Goal: Task Accomplishment & Management: Use online tool/utility

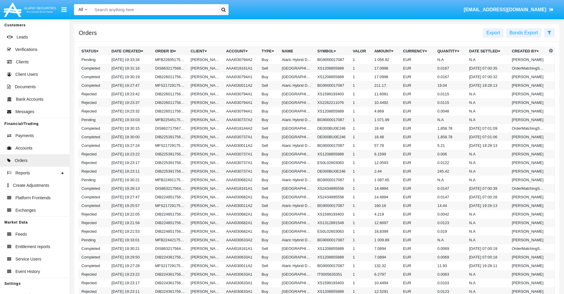
click at [494, 33] on span "Export" at bounding box center [494, 32] width 14 height 5
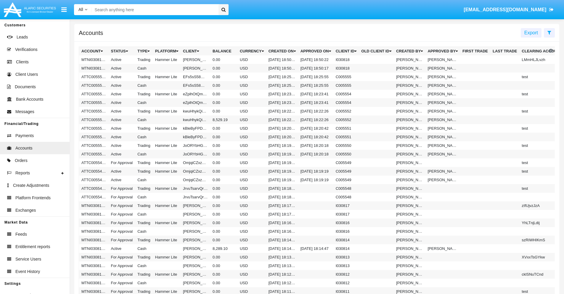
click at [532, 33] on span "Export" at bounding box center [532, 32] width 14 height 5
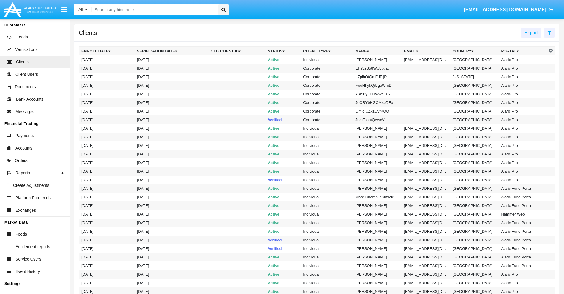
click at [532, 33] on span "Export" at bounding box center [532, 32] width 14 height 5
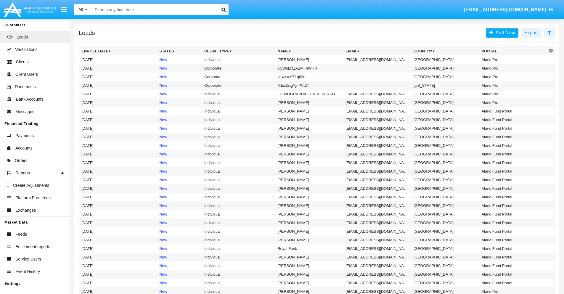
click at [532, 33] on span "Export" at bounding box center [532, 32] width 14 height 5
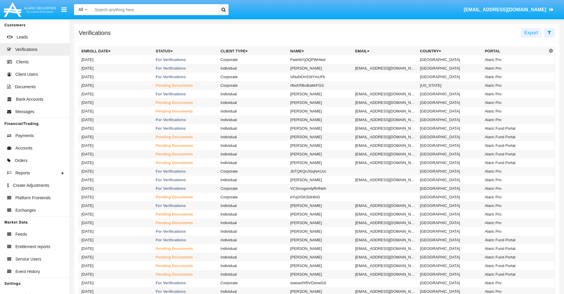
click at [532, 33] on span "Export" at bounding box center [532, 32] width 14 height 5
